Goal: Complete application form

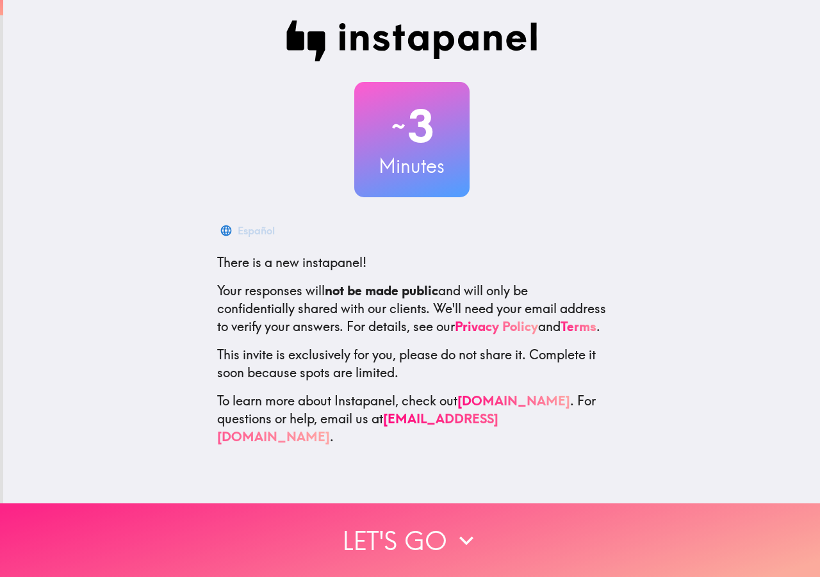
click at [397, 521] on button "Let's go" at bounding box center [410, 540] width 820 height 74
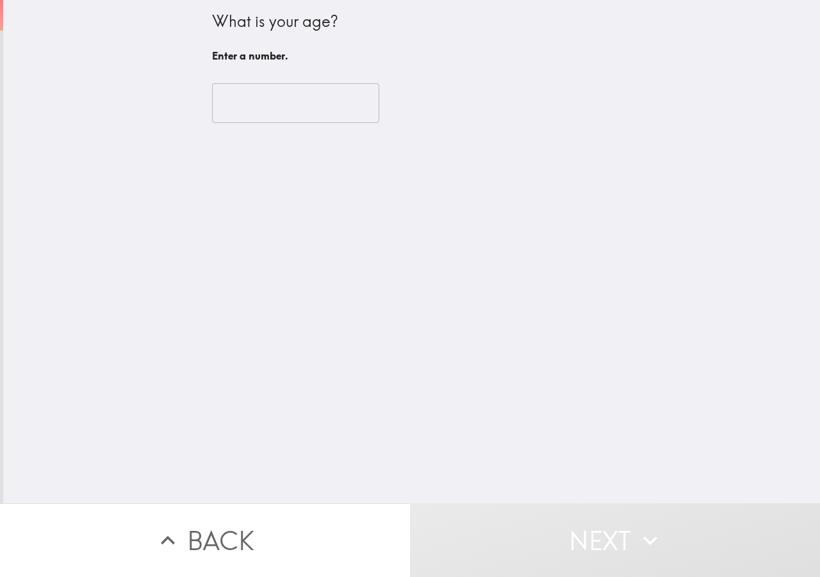
click at [287, 114] on input "number" at bounding box center [295, 103] width 167 height 40
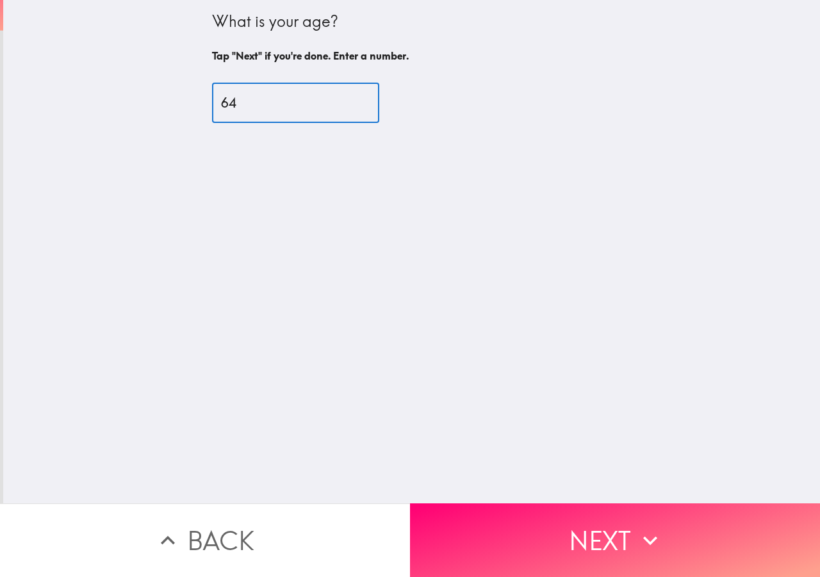
type input "64"
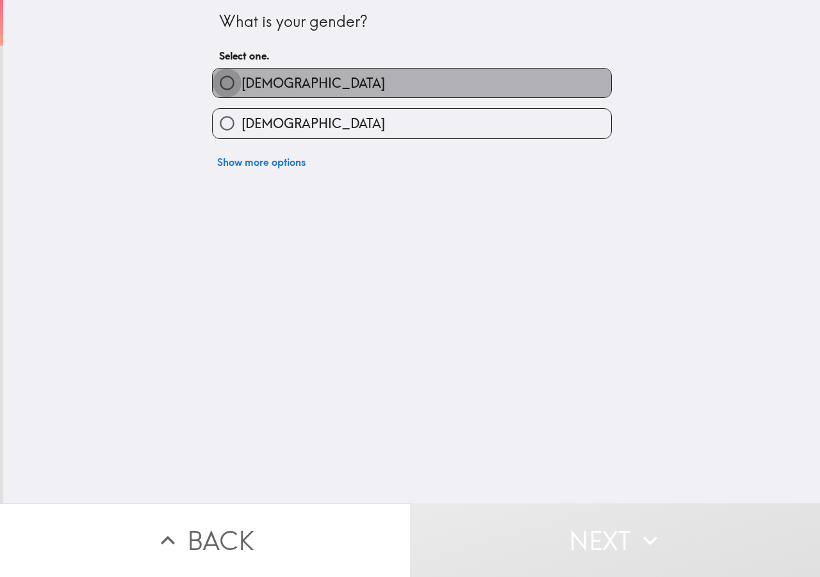
click at [231, 76] on input "[DEMOGRAPHIC_DATA]" at bounding box center [227, 83] width 29 height 29
radio input "true"
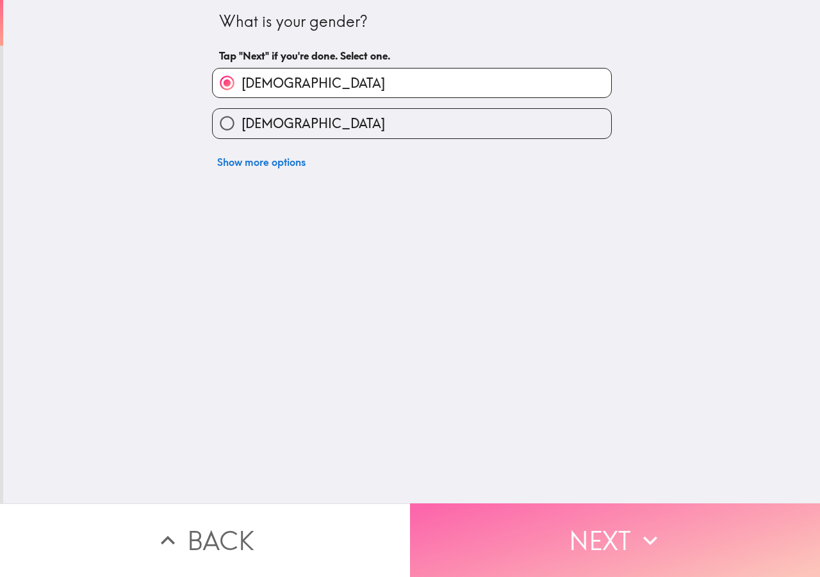
click at [636, 539] on icon "button" at bounding box center [650, 540] width 28 height 28
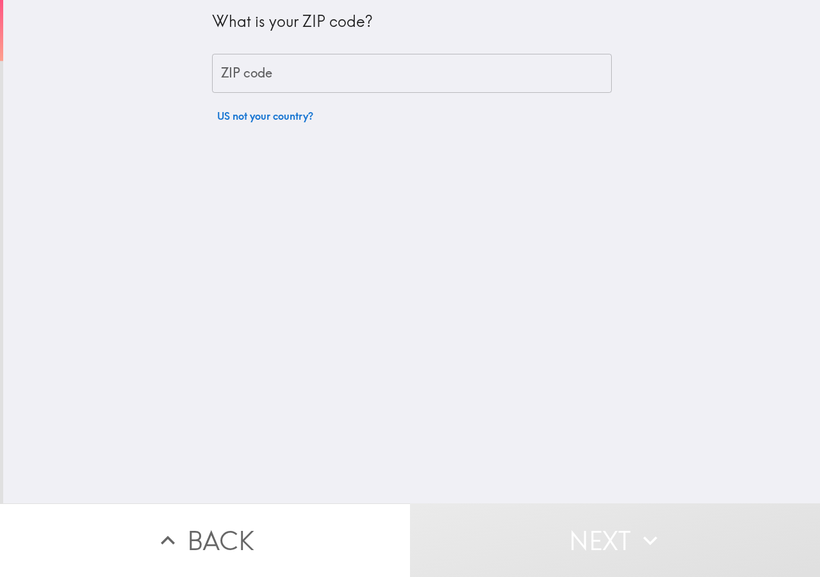
click at [379, 76] on input "ZIP code" at bounding box center [412, 74] width 400 height 40
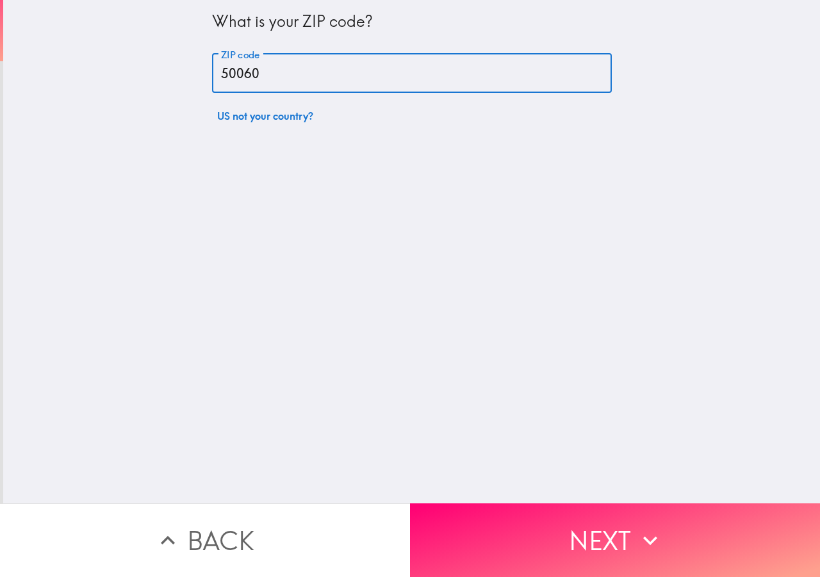
type input "50060"
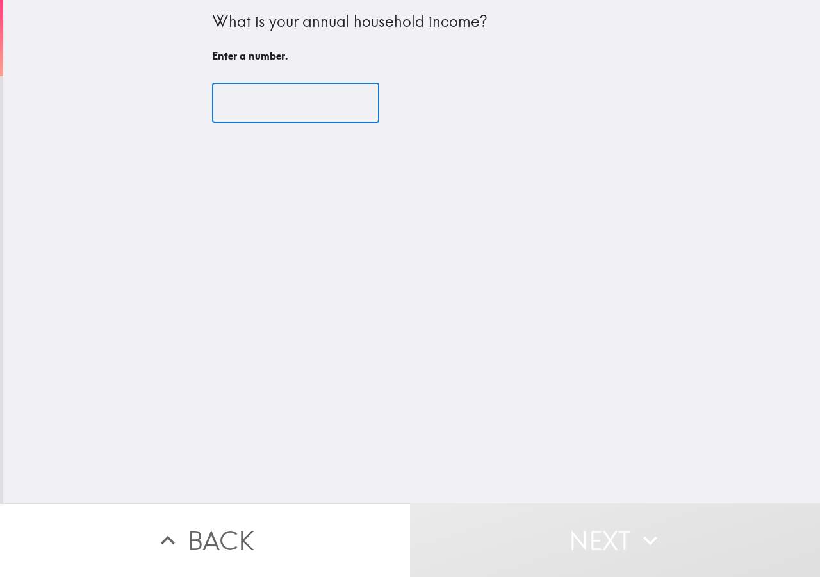
click at [315, 95] on input "number" at bounding box center [295, 103] width 167 height 40
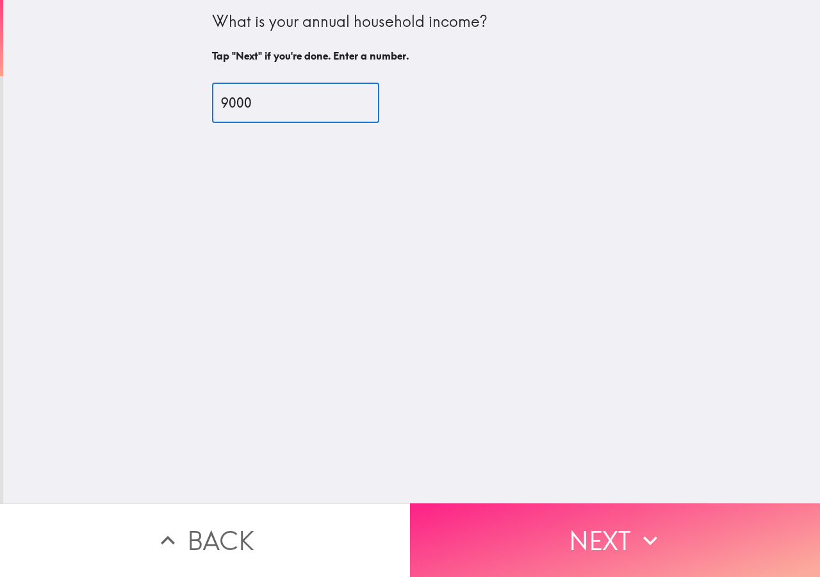
type input "9000"
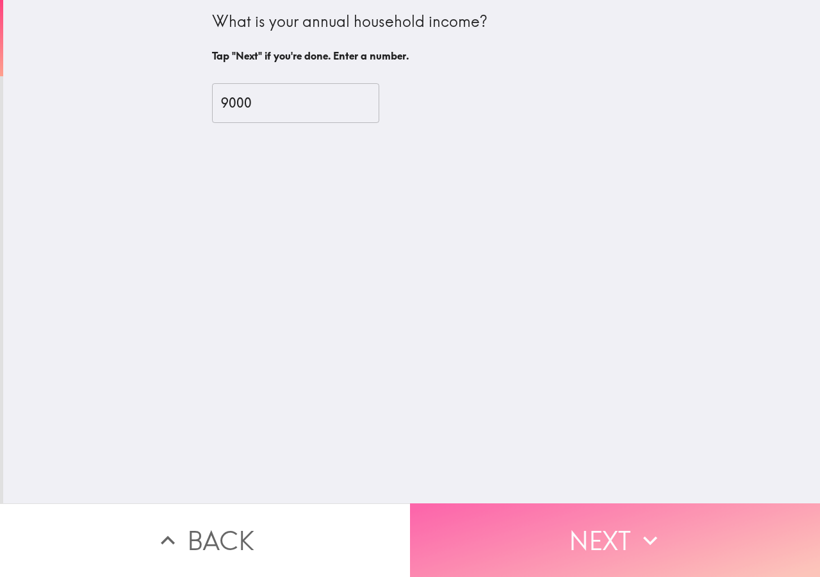
click at [619, 516] on button "Next" at bounding box center [615, 540] width 410 height 74
